Goal: Task Accomplishment & Management: Manage account settings

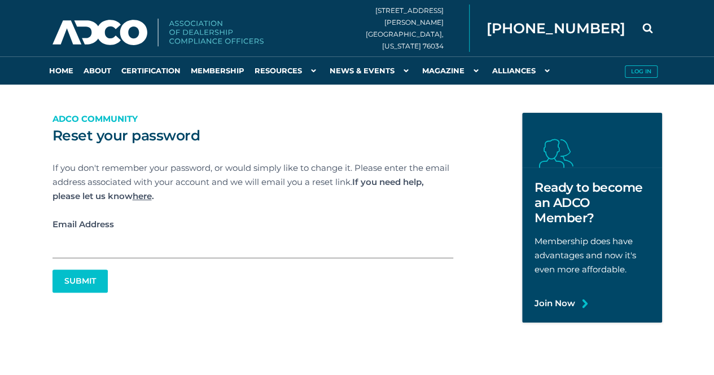
click at [122, 221] on label "Email Address" at bounding box center [252, 224] width 400 height 14
click at [122, 231] on input "Email Address" at bounding box center [252, 244] width 400 height 27
click at [109, 223] on label "Email Address" at bounding box center [252, 224] width 400 height 14
click at [109, 231] on input "Email Address" at bounding box center [252, 244] width 400 height 27
click at [104, 236] on input "Email Address" at bounding box center [252, 244] width 400 height 27
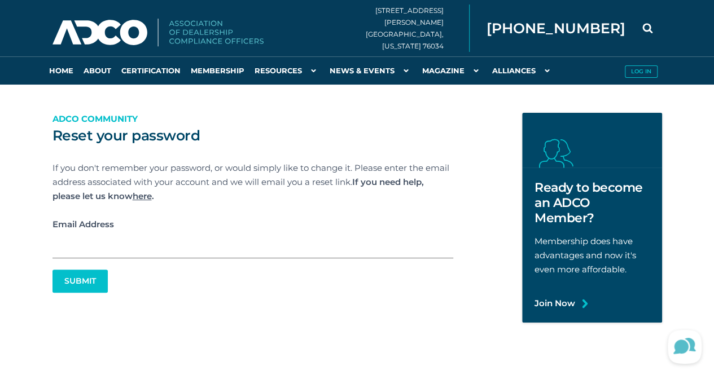
paste input "[EMAIL_ADDRESS][DOMAIN_NAME]"
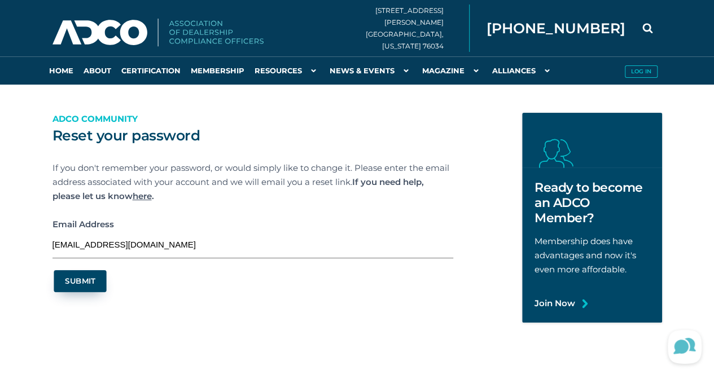
type input "[EMAIL_ADDRESS][DOMAIN_NAME]"
click at [67, 281] on button "Submit" at bounding box center [80, 281] width 52 height 22
